Goal: Transaction & Acquisition: Purchase product/service

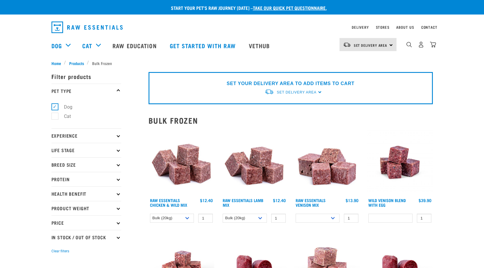
select select "731"
select select "758"
select select
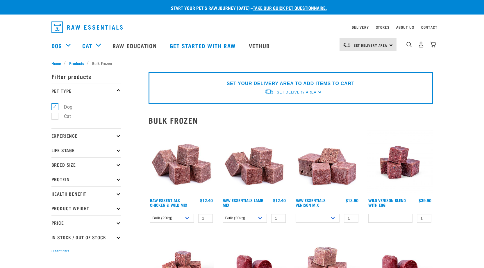
select select
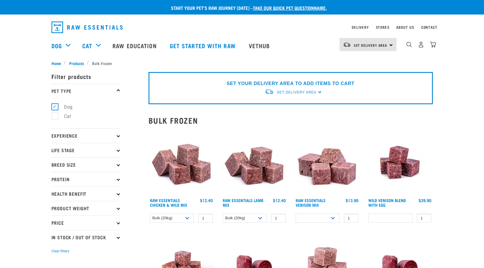
select select
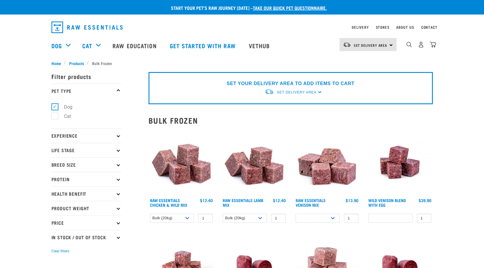
select select
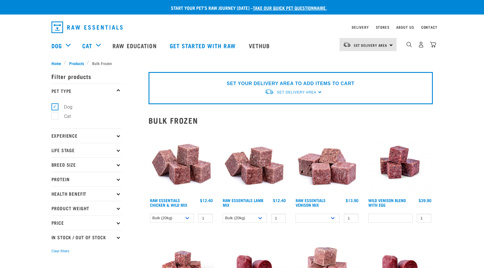
select select
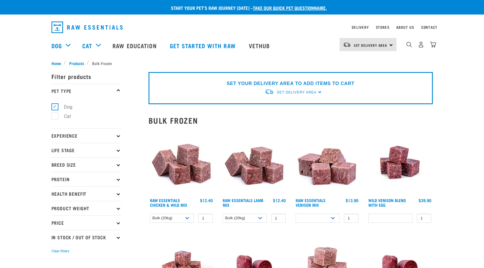
select select
